Goal: Navigation & Orientation: Find specific page/section

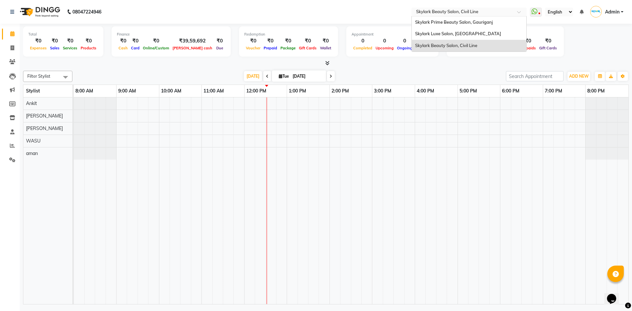
click at [447, 11] on input "text" at bounding box center [462, 12] width 95 height 7
click at [450, 21] on span "Skylark Prime Beauty Salon, Gauriganj" at bounding box center [454, 21] width 78 height 5
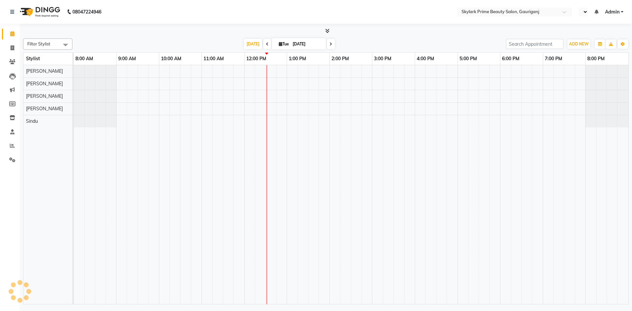
select select "en"
